Goal: Book appointment/travel/reservation

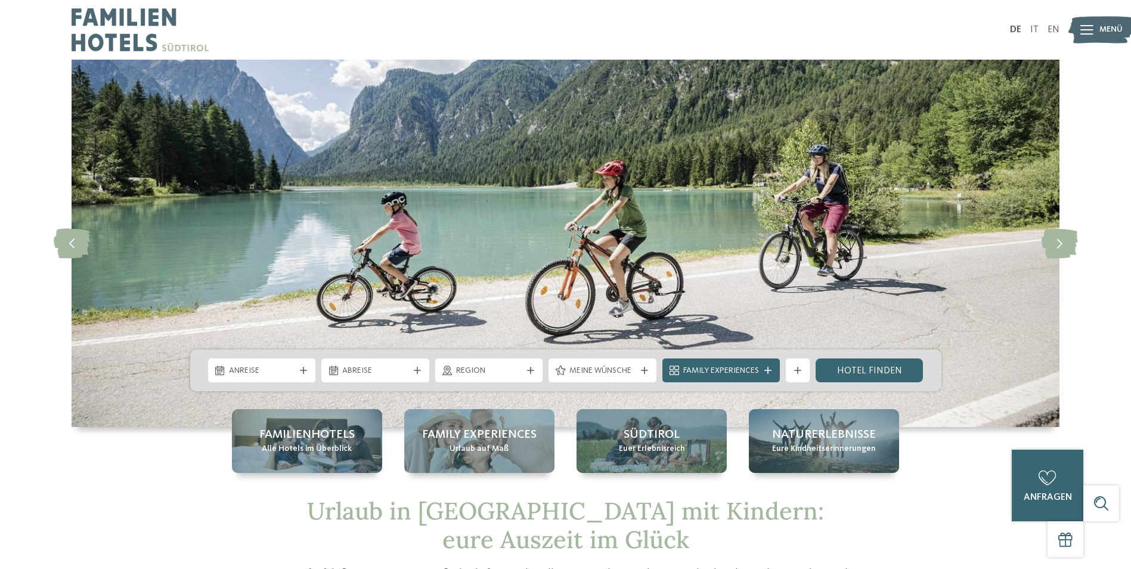
click at [244, 375] on span "Anreise" at bounding box center [262, 371] width 66 height 12
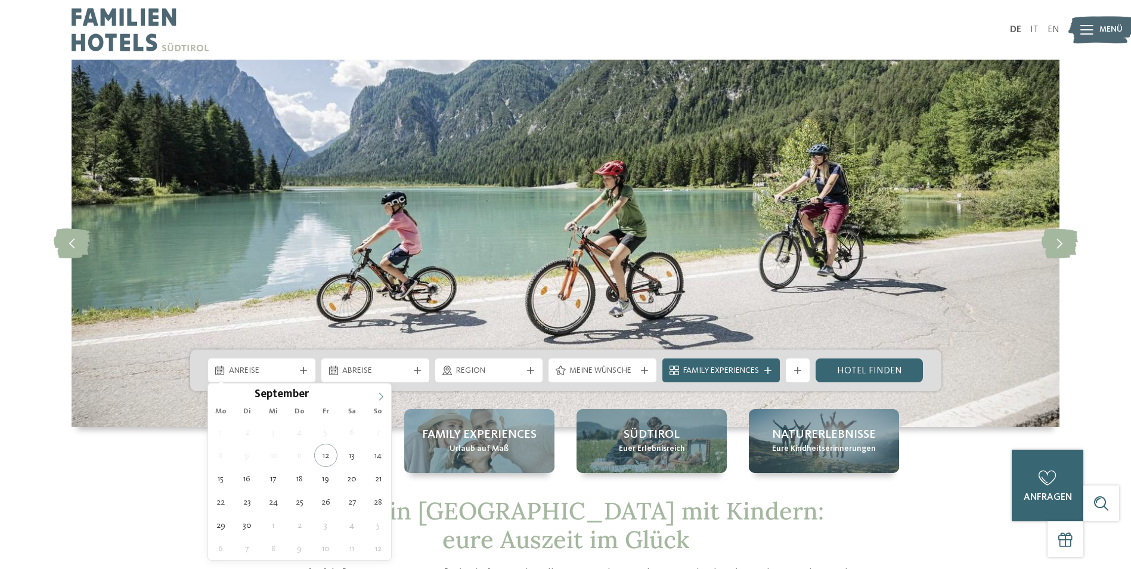
click at [381, 398] on icon at bounding box center [381, 396] width 8 height 8
type input "****"
click at [381, 398] on icon at bounding box center [381, 396] width 8 height 8
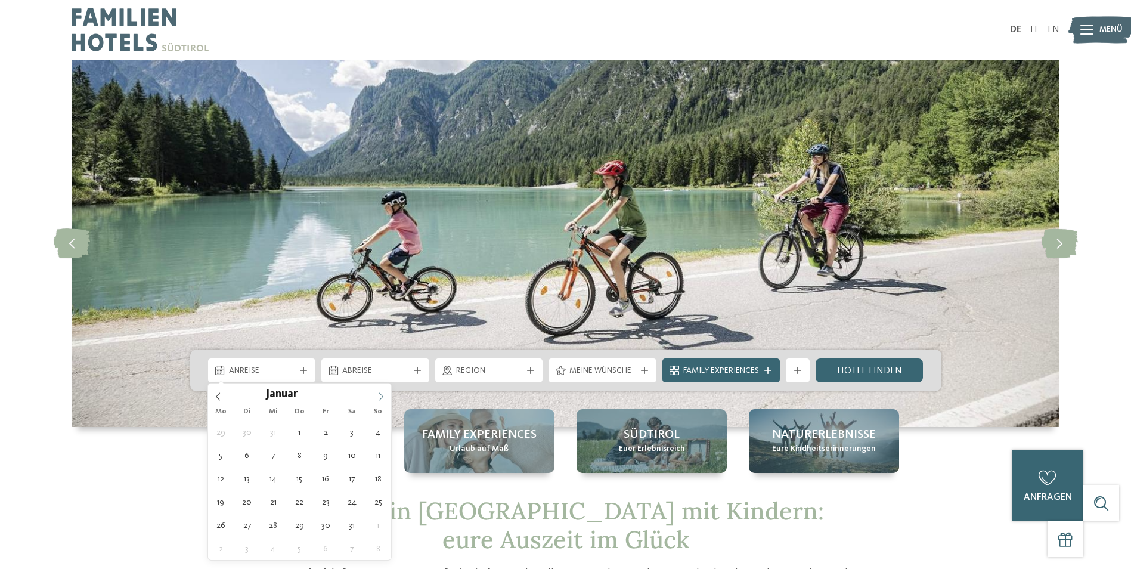
click at [381, 398] on icon at bounding box center [381, 396] width 8 height 8
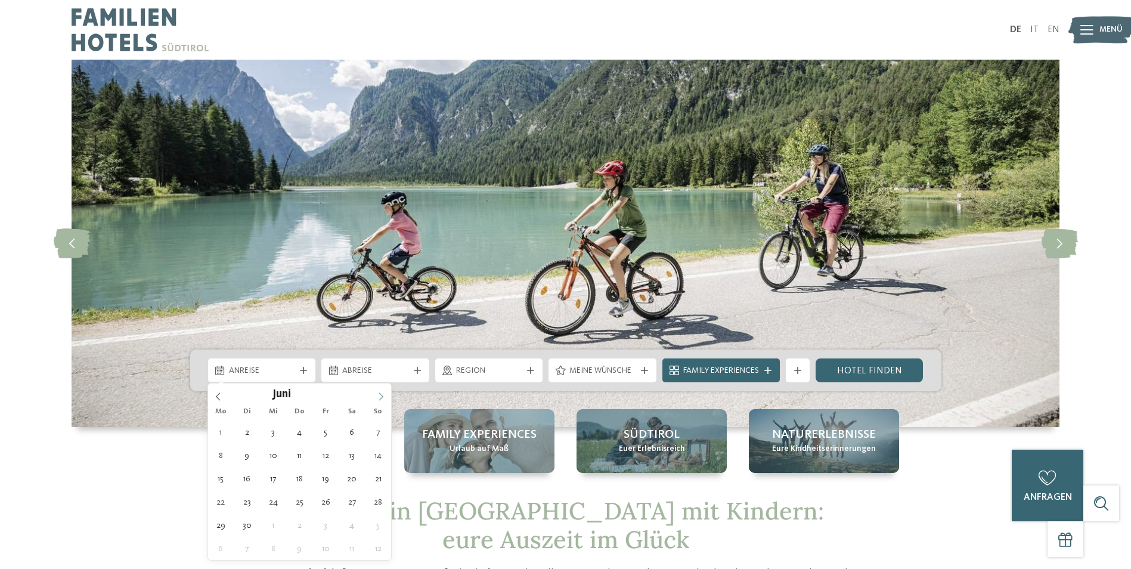
click at [381, 398] on icon at bounding box center [381, 396] width 8 height 8
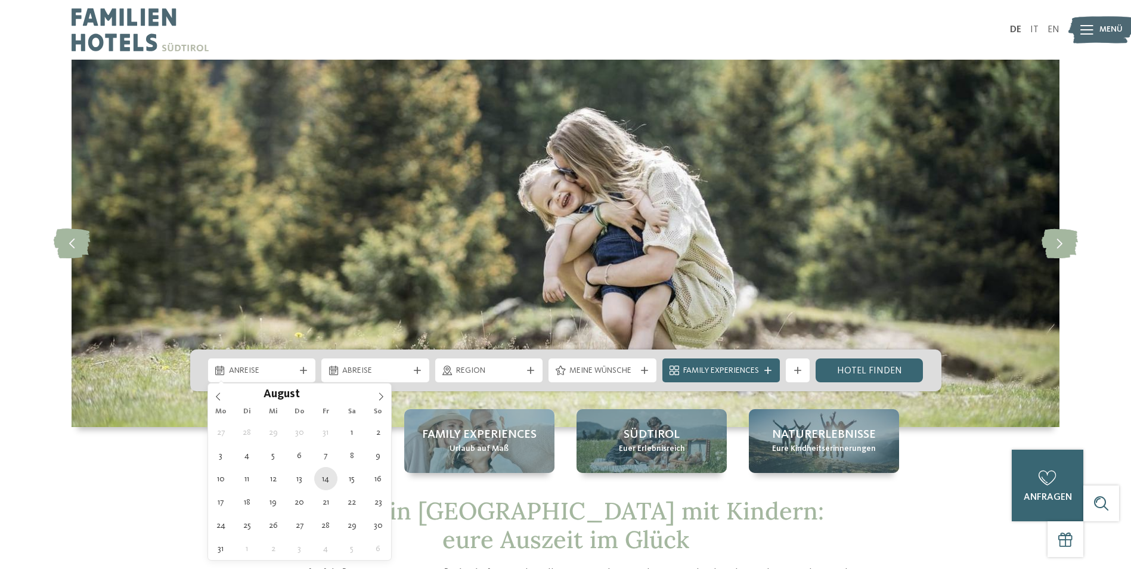
type div "[DATE]"
type input "****"
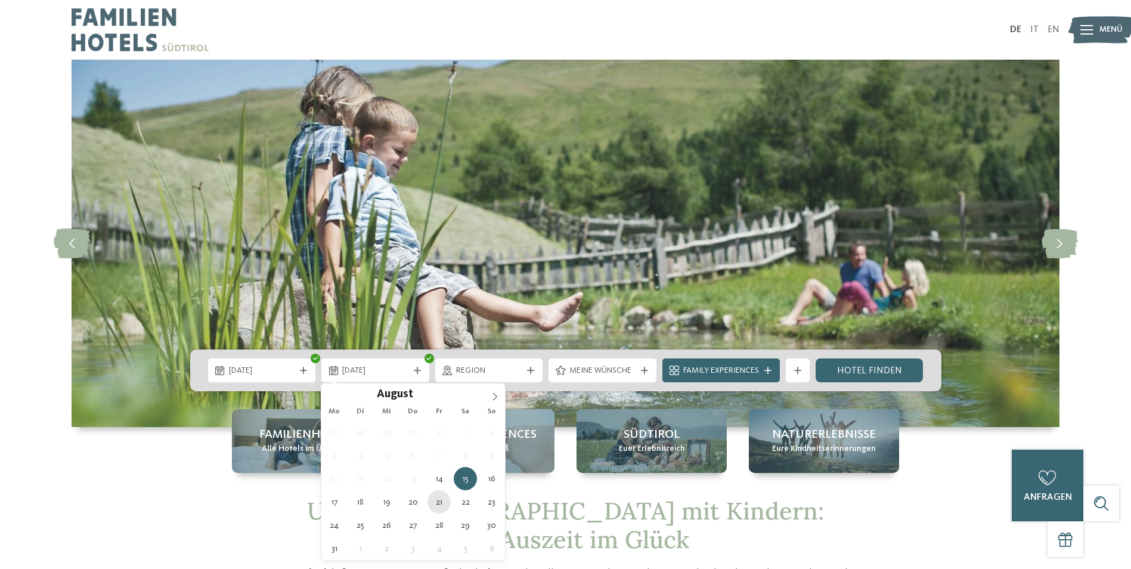
type div "[DATE]"
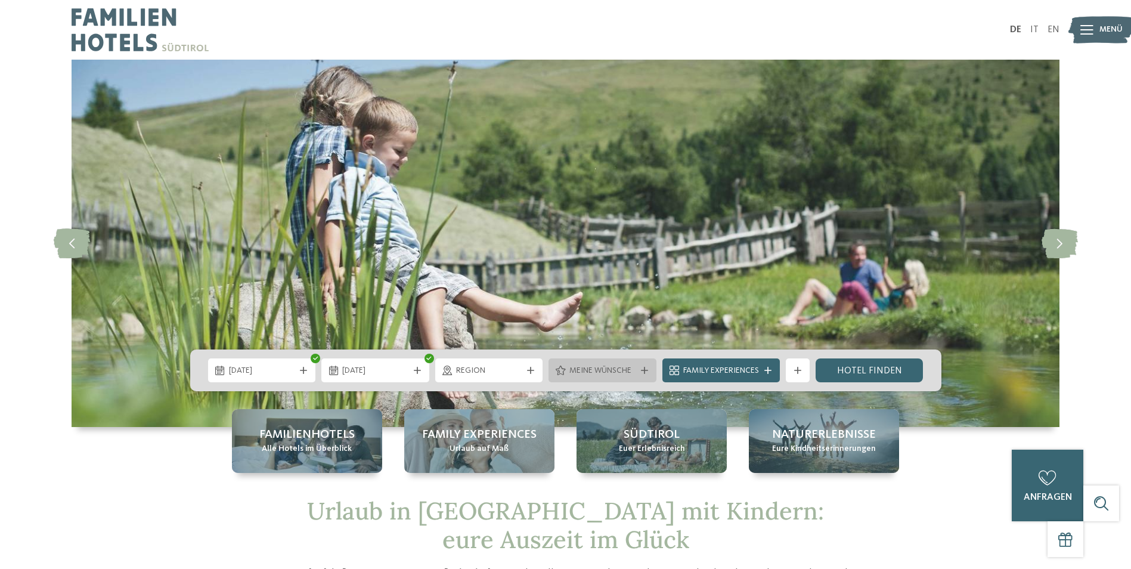
click at [646, 370] on icon at bounding box center [644, 370] width 7 height 7
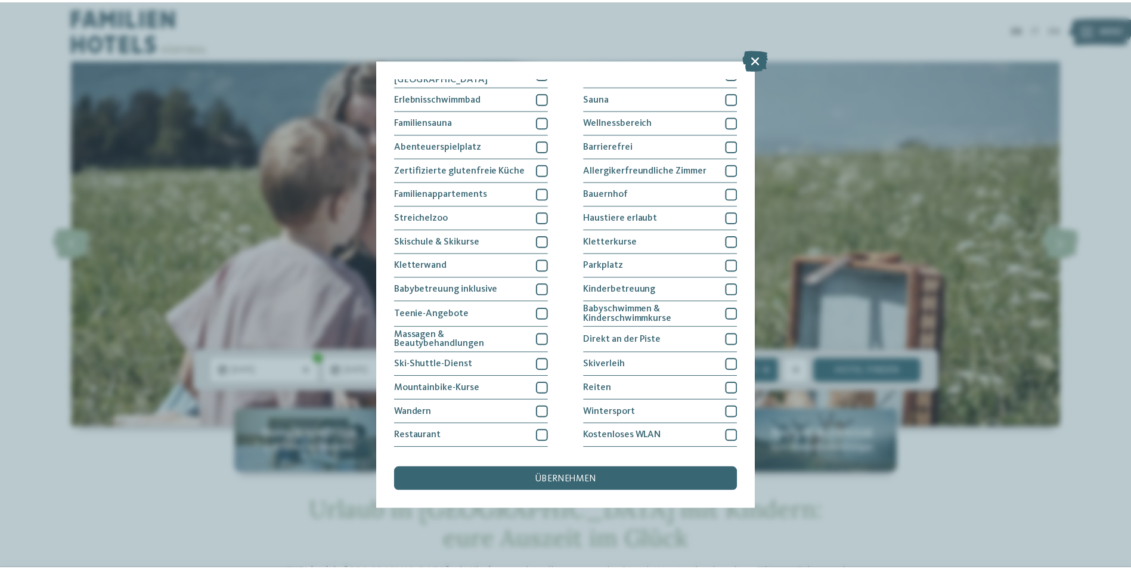
scroll to position [56, 0]
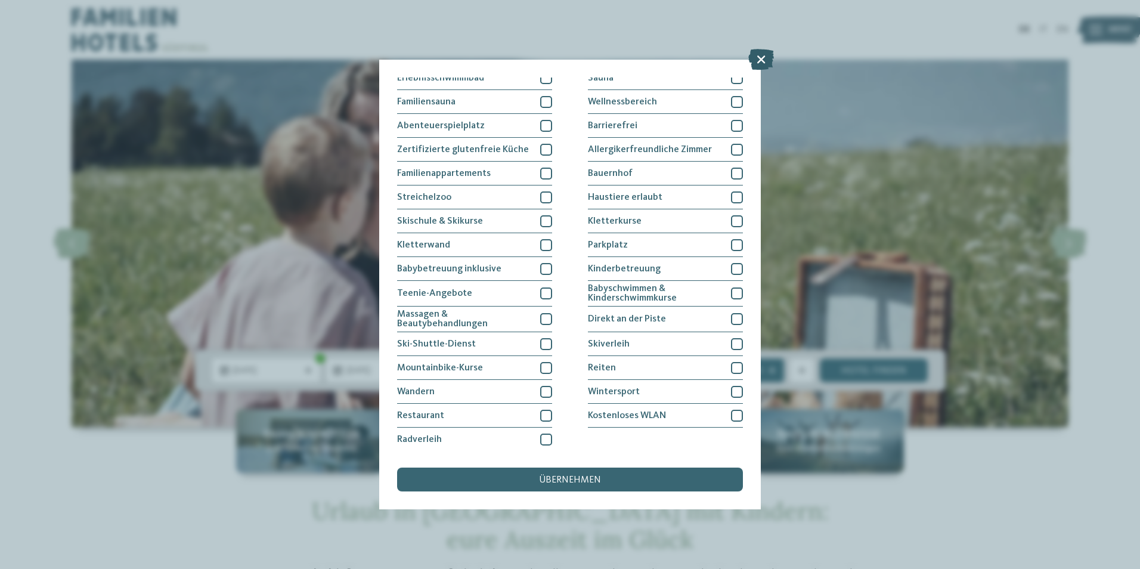
click at [763, 60] on icon at bounding box center [761, 59] width 26 height 21
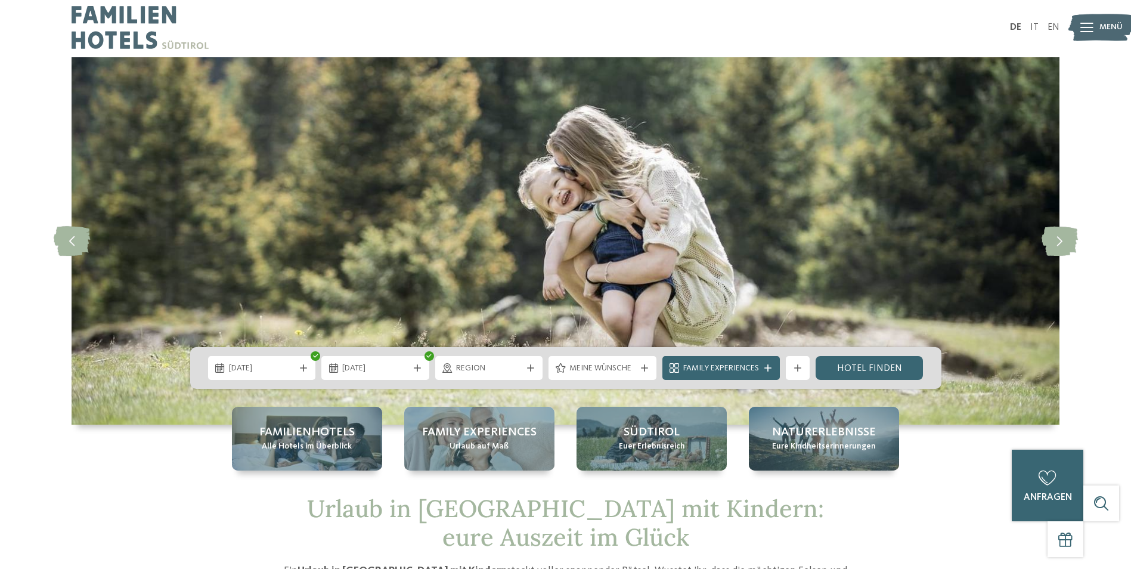
scroll to position [0, 0]
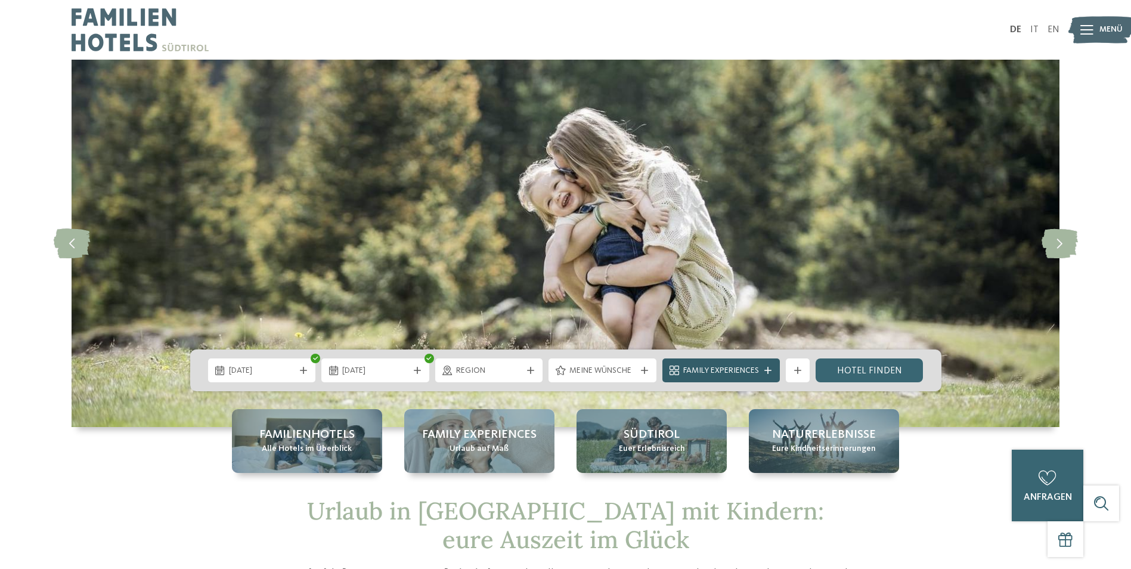
click at [770, 368] on icon at bounding box center [767, 370] width 7 height 7
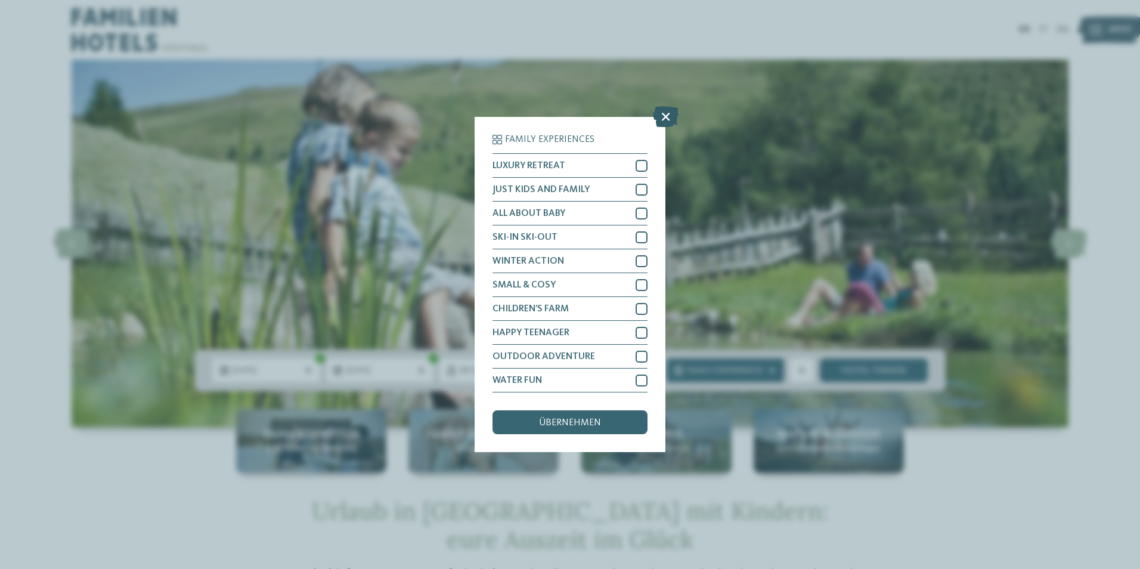
click at [660, 118] on icon at bounding box center [666, 116] width 26 height 21
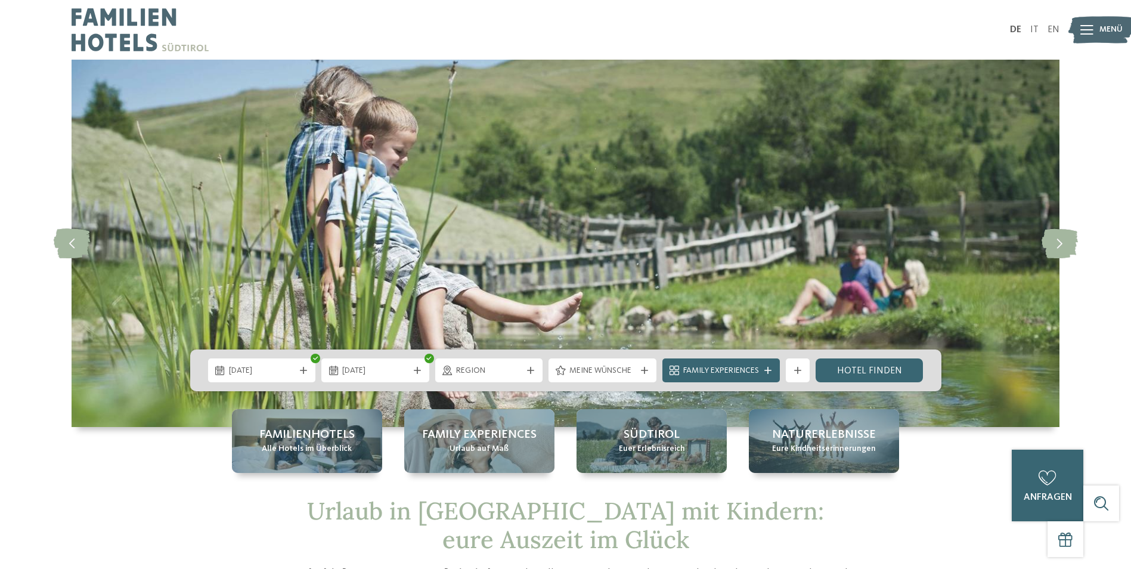
click at [788, 374] on div "Weitere Filter anzeigen" at bounding box center [798, 370] width 24 height 24
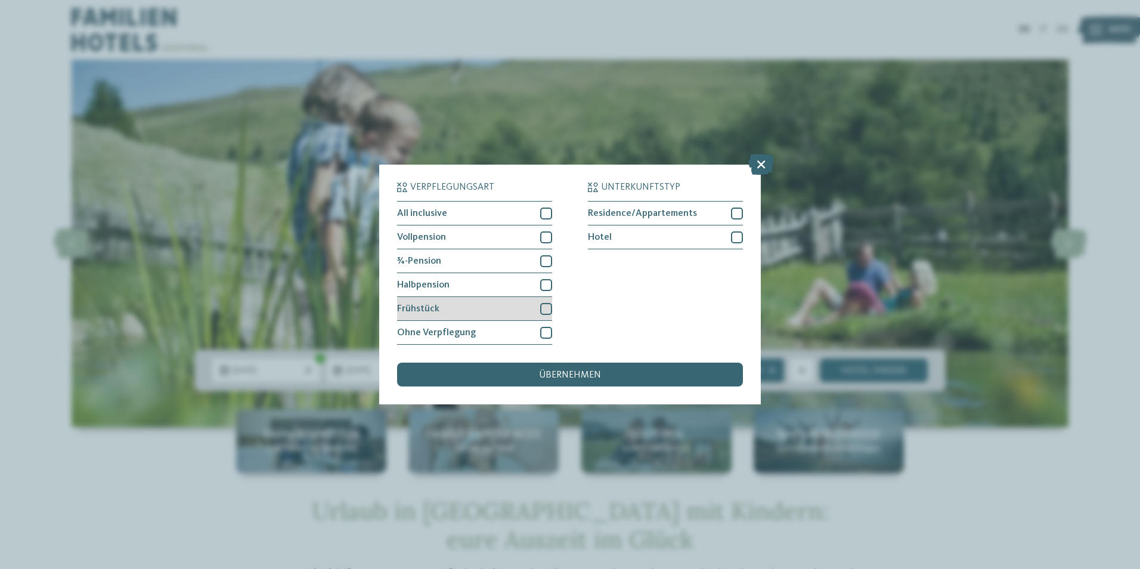
click at [470, 309] on div "Frühstück" at bounding box center [474, 309] width 155 height 24
click at [574, 374] on span "übernehmen" at bounding box center [570, 375] width 62 height 10
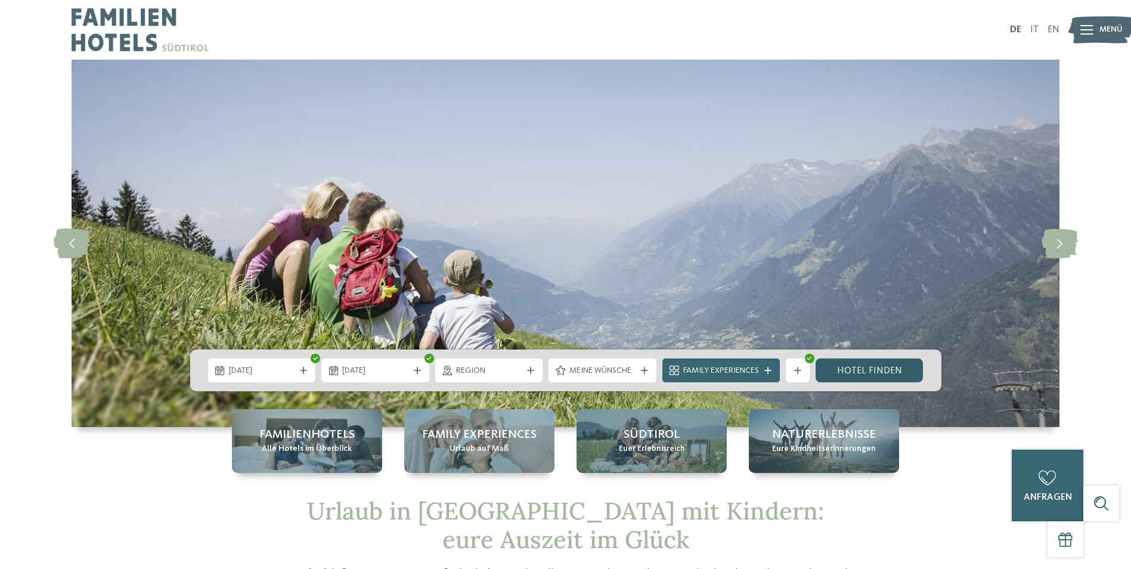
click at [872, 369] on link "Hotel finden" at bounding box center [870, 370] width 108 height 24
